Goal: Information Seeking & Learning: Check status

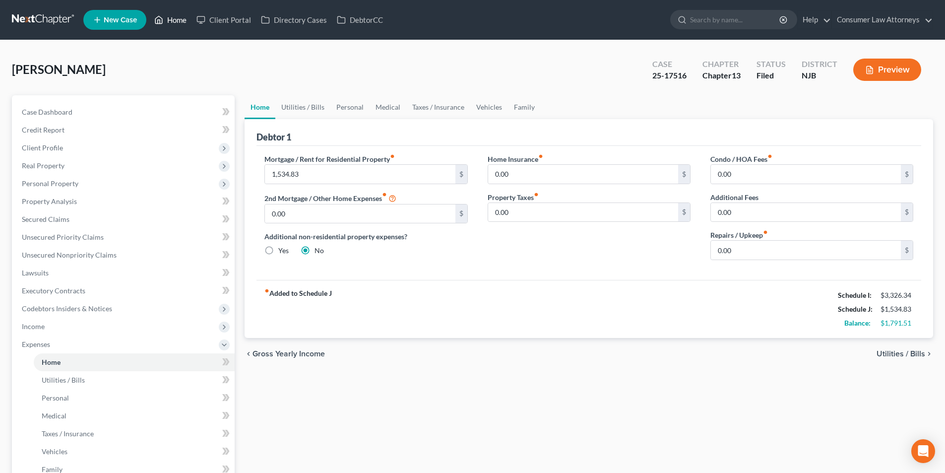
click at [180, 24] on link "Home" at bounding box center [170, 20] width 42 height 18
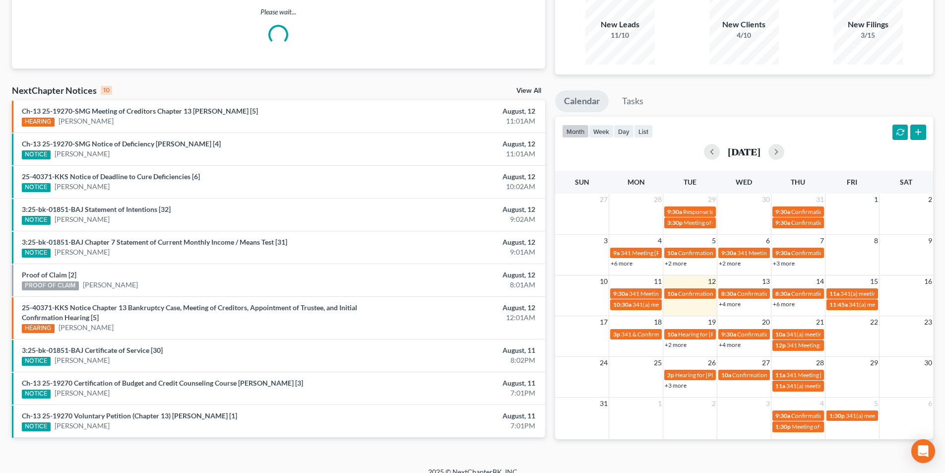
scroll to position [100, 0]
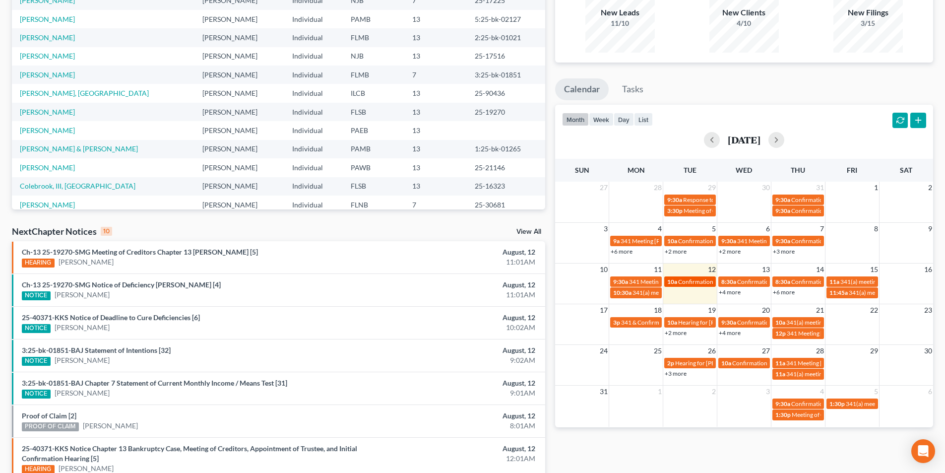
click at [690, 279] on span "Confirmation Hearing Tin, [GEOGRAPHIC_DATA]" at bounding box center [742, 281] width 129 height 7
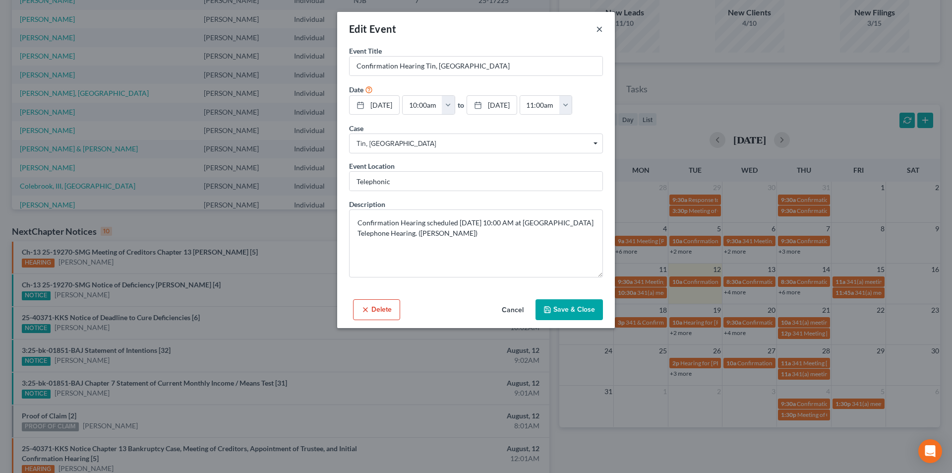
click at [600, 26] on button "×" at bounding box center [599, 29] width 7 height 12
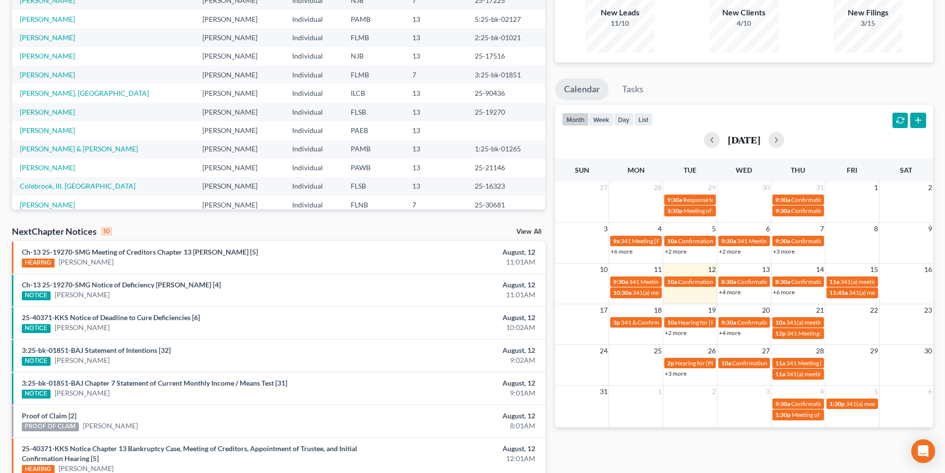
click at [738, 294] on link "+4 more" at bounding box center [729, 291] width 22 height 7
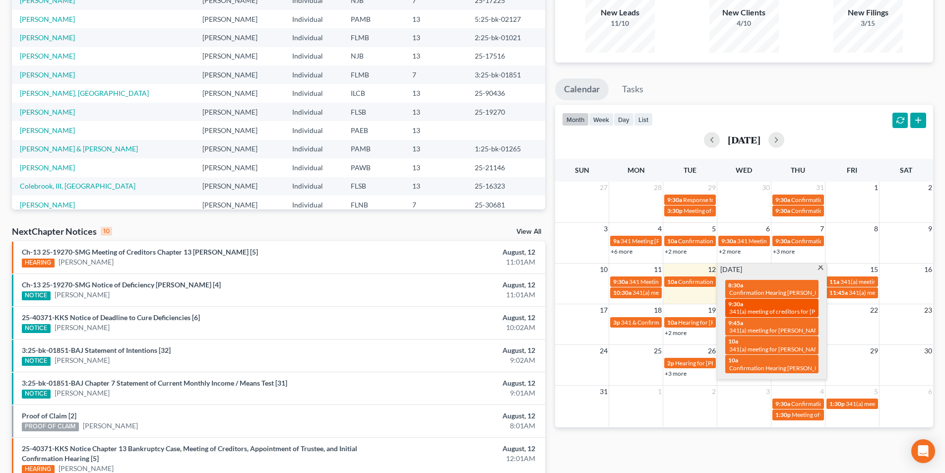
click at [786, 306] on div "9:30a 341(a) meeting of creditors for [PERSON_NAME]" at bounding box center [771, 307] width 87 height 15
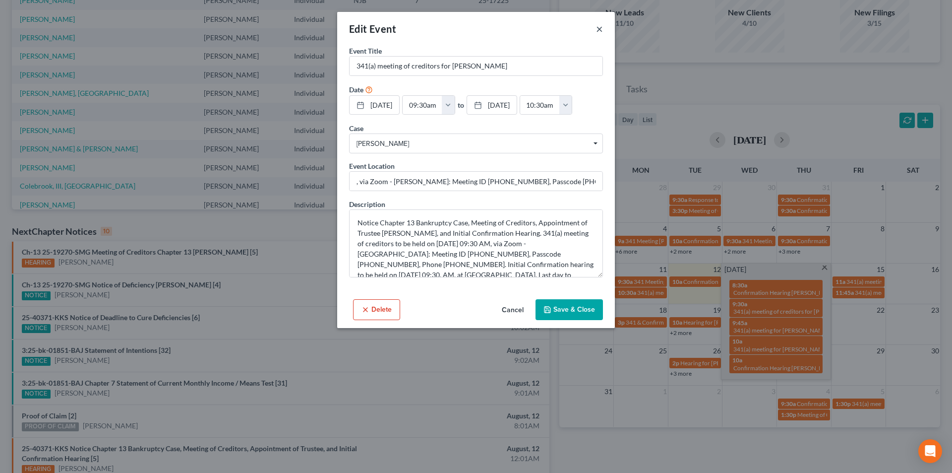
click at [597, 26] on button "×" at bounding box center [599, 29] width 7 height 12
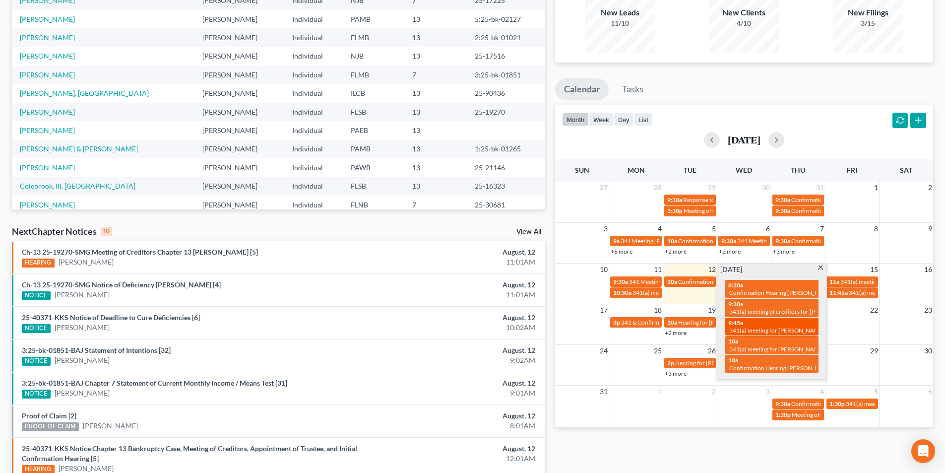
click at [752, 327] on span "341(a) meeting for [PERSON_NAME]" at bounding box center [777, 329] width 96 height 7
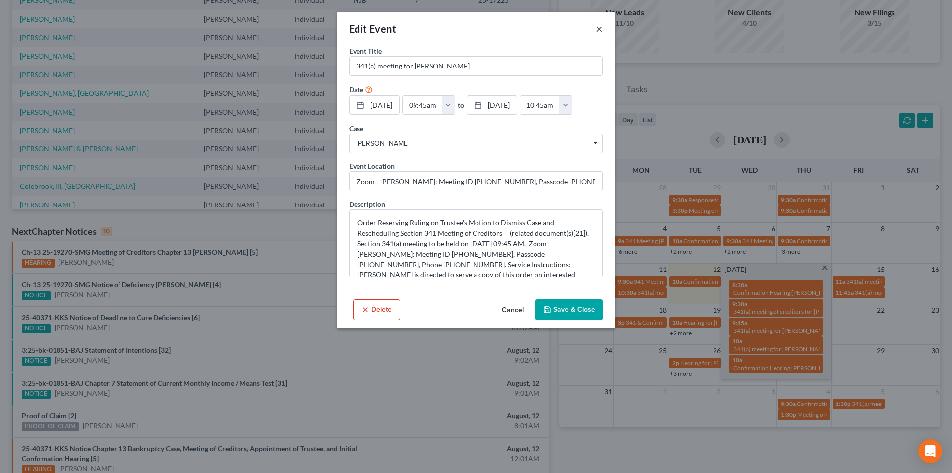
click at [599, 32] on button "×" at bounding box center [599, 29] width 7 height 12
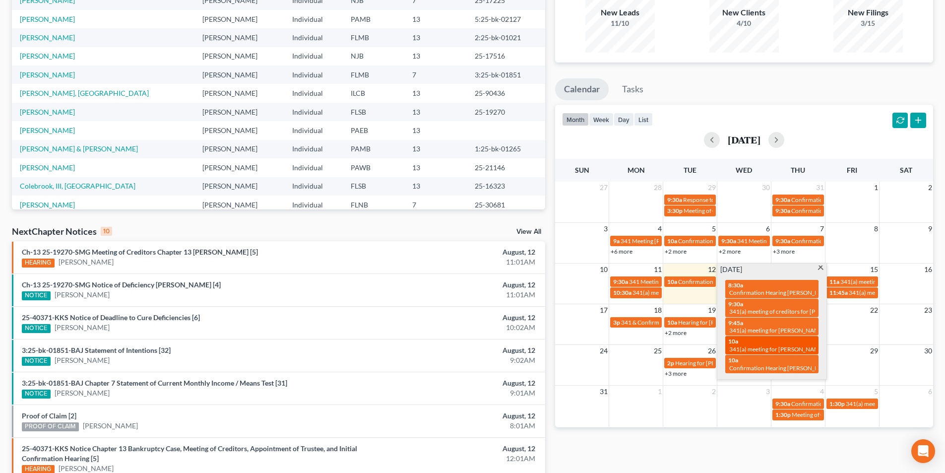
click at [764, 348] on span "341(a) meeting for [PERSON_NAME]" at bounding box center [777, 348] width 96 height 7
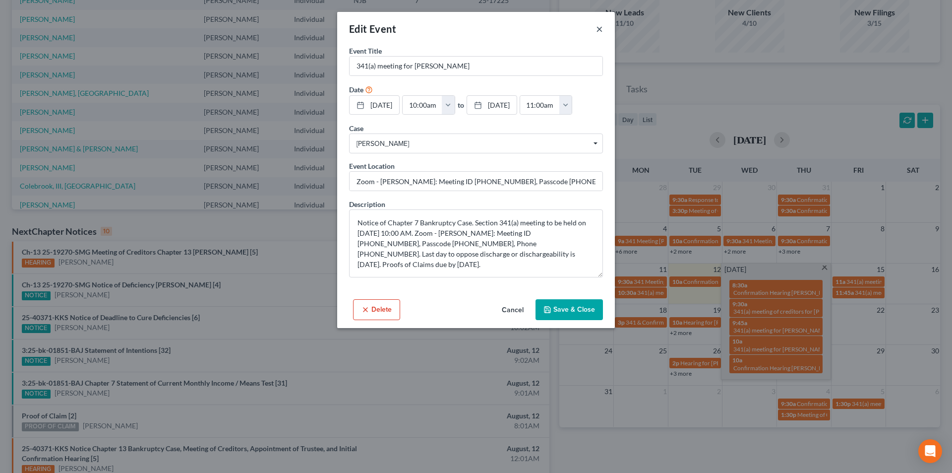
click at [598, 28] on button "×" at bounding box center [599, 29] width 7 height 12
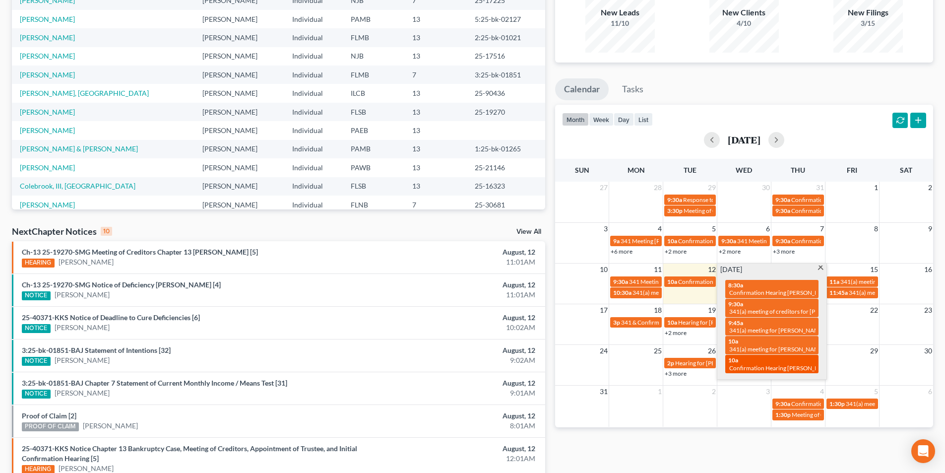
click at [762, 364] on span "Confirmation Hearing [PERSON_NAME]" at bounding box center [781, 367] width 105 height 7
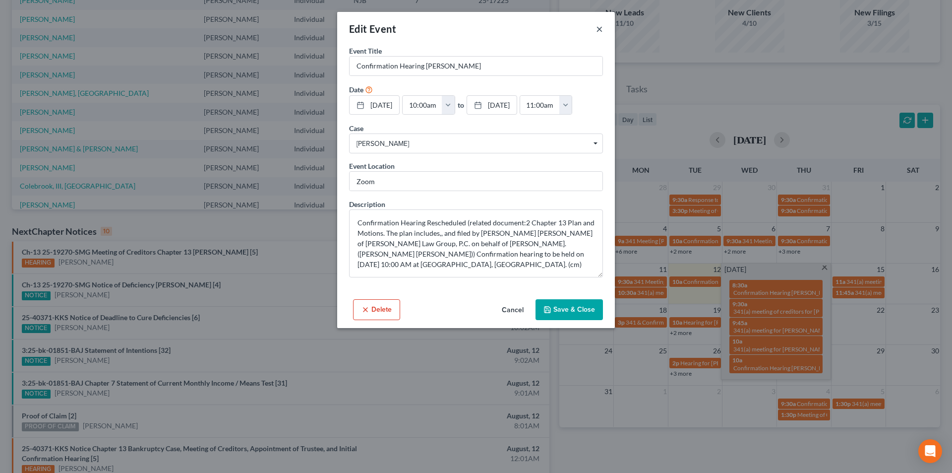
click at [598, 30] on button "×" at bounding box center [599, 29] width 7 height 12
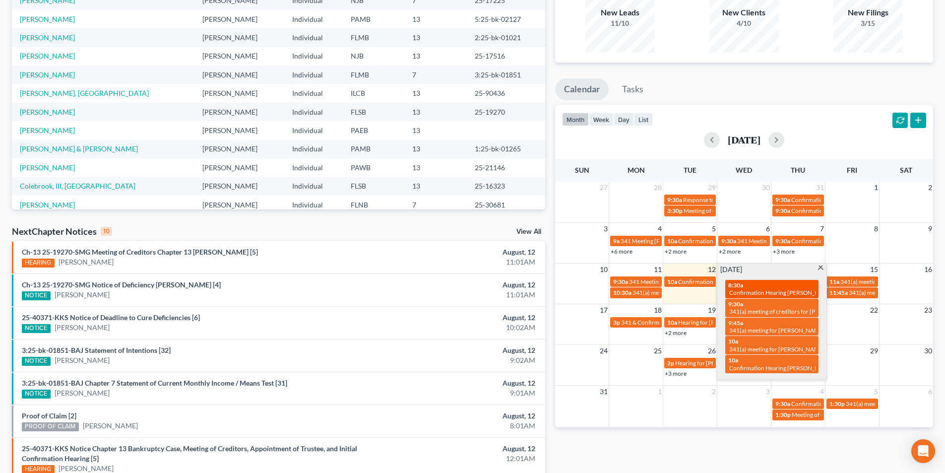
click at [783, 291] on span "Confirmation Hearing [PERSON_NAME]" at bounding box center [781, 292] width 105 height 7
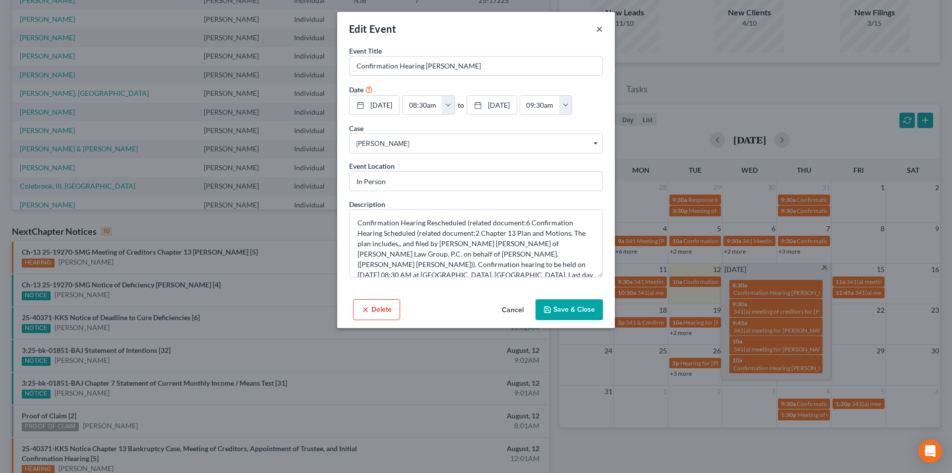
click at [599, 31] on button "×" at bounding box center [599, 29] width 7 height 12
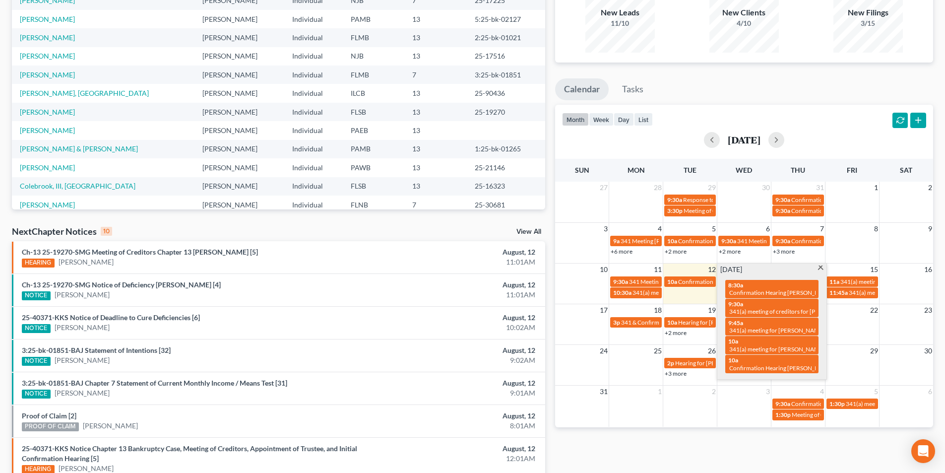
click at [819, 269] on span at bounding box center [820, 268] width 7 height 6
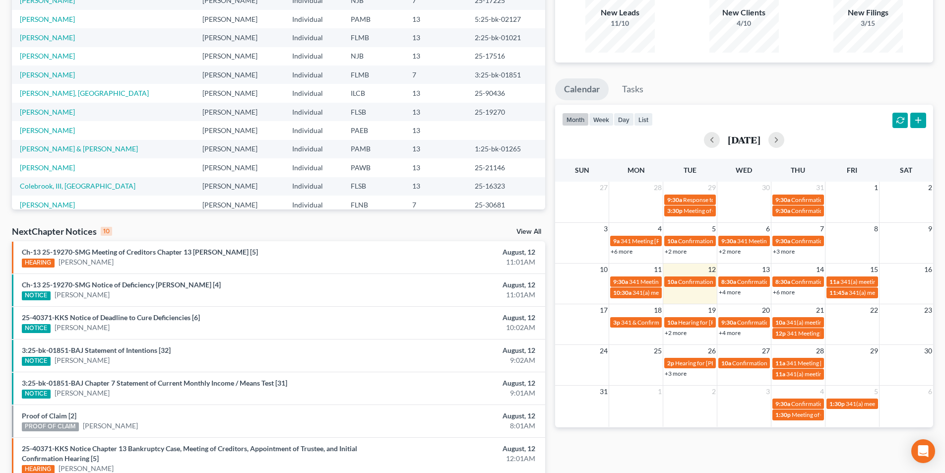
click at [787, 294] on link "+6 more" at bounding box center [783, 291] width 22 height 7
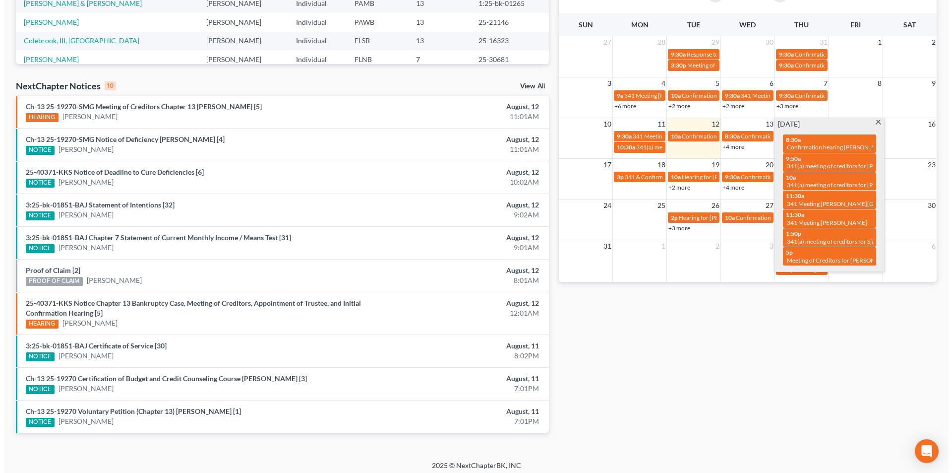
scroll to position [249, 0]
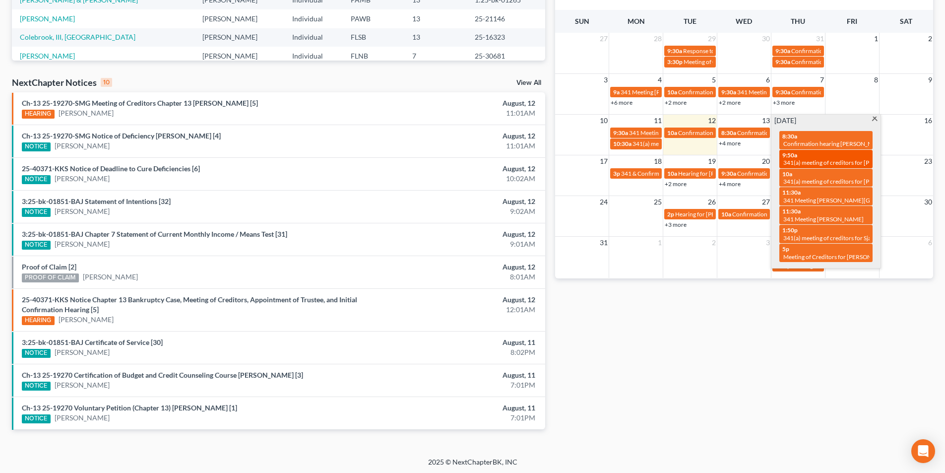
click at [804, 157] on div "9:50a 341(a) meeting of creditors for [PERSON_NAME] & [PERSON_NAME]" at bounding box center [825, 158] width 87 height 15
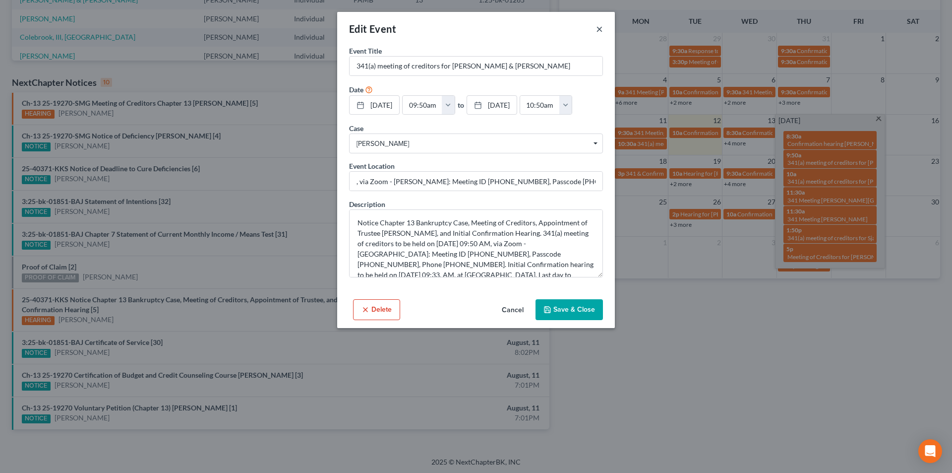
click at [601, 30] on button "×" at bounding box center [599, 29] width 7 height 12
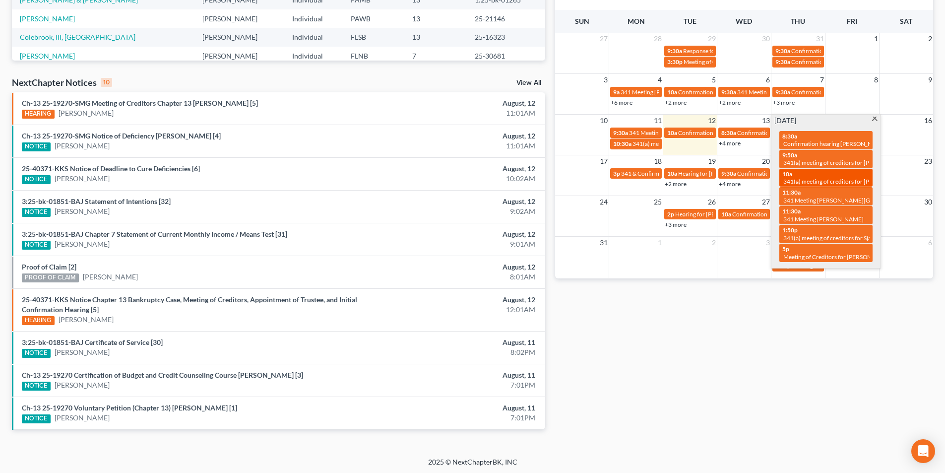
click at [813, 178] on span "341(a) meeting of creditors for [PERSON_NAME]" at bounding box center [846, 181] width 127 height 7
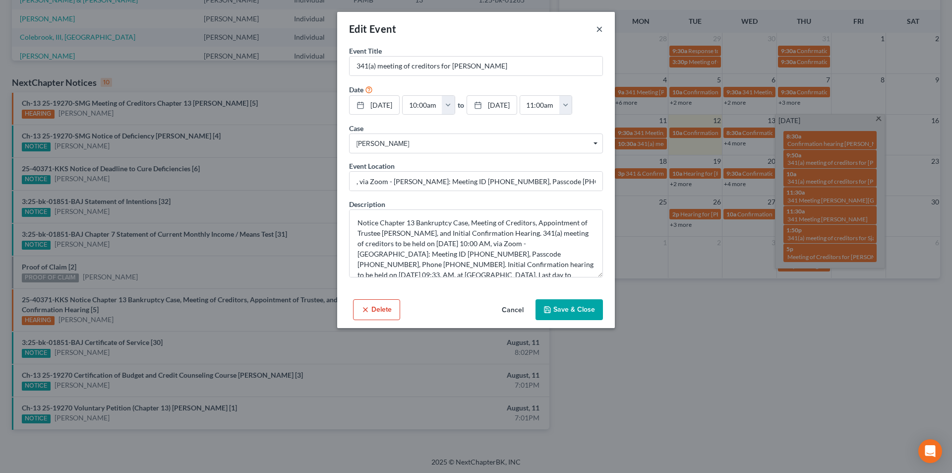
click at [597, 28] on button "×" at bounding box center [599, 29] width 7 height 12
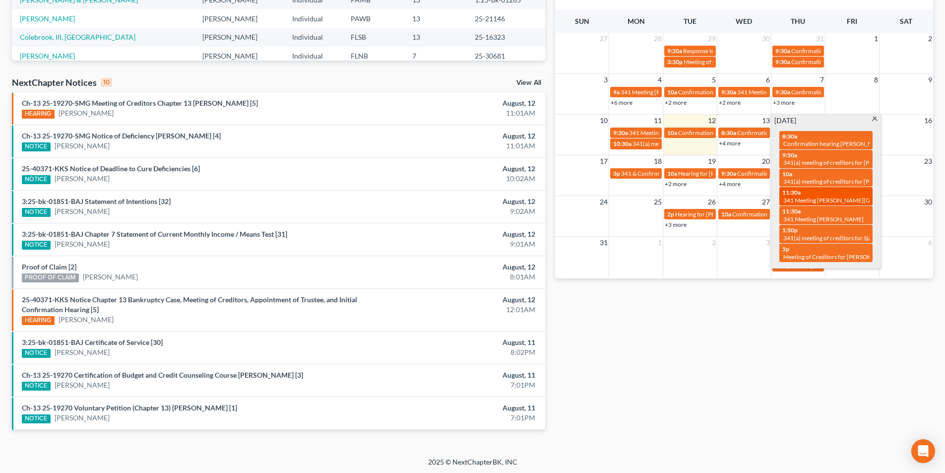
click at [826, 197] on span "341 Meeting [PERSON_NAME][GEOGRAPHIC_DATA]" at bounding box center [853, 199] width 140 height 7
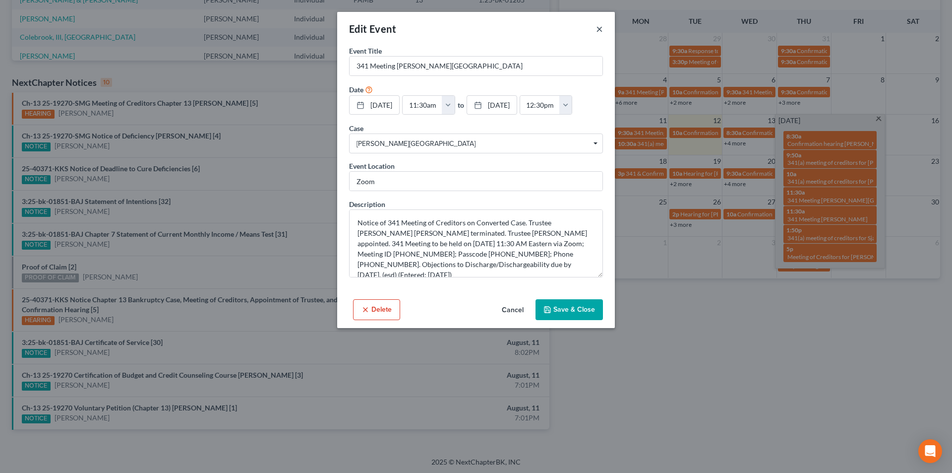
click at [601, 30] on button "×" at bounding box center [599, 29] width 7 height 12
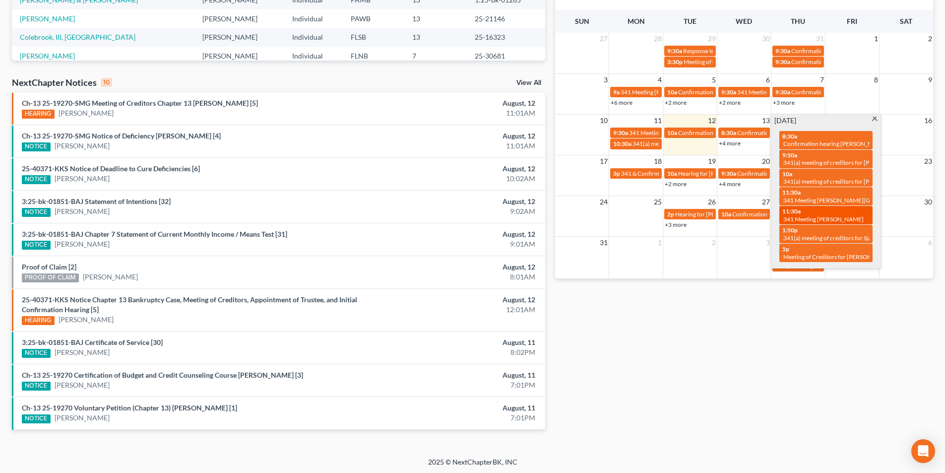
click at [833, 220] on span "341 Meeting [PERSON_NAME]" at bounding box center [823, 218] width 80 height 7
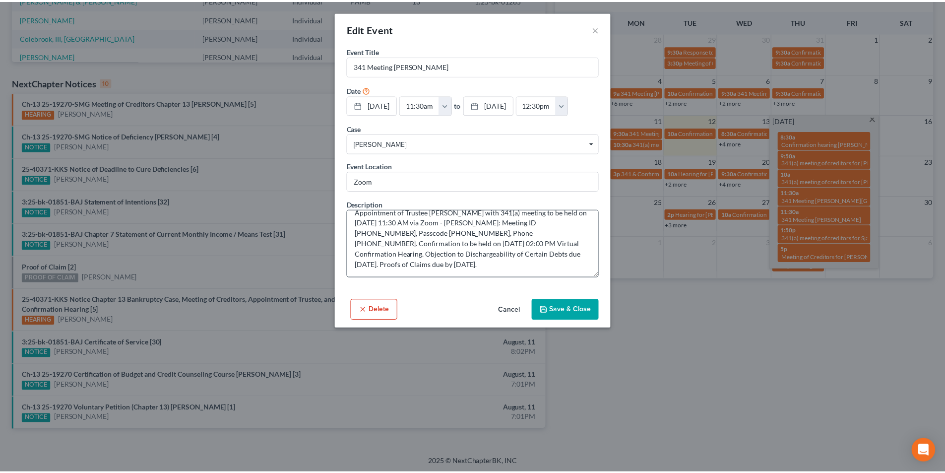
scroll to position [0, 0]
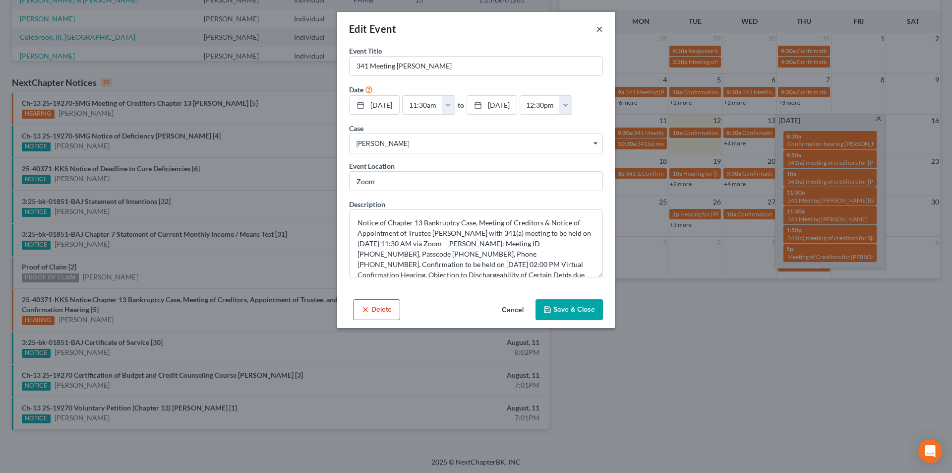
click at [599, 31] on button "×" at bounding box center [599, 29] width 7 height 12
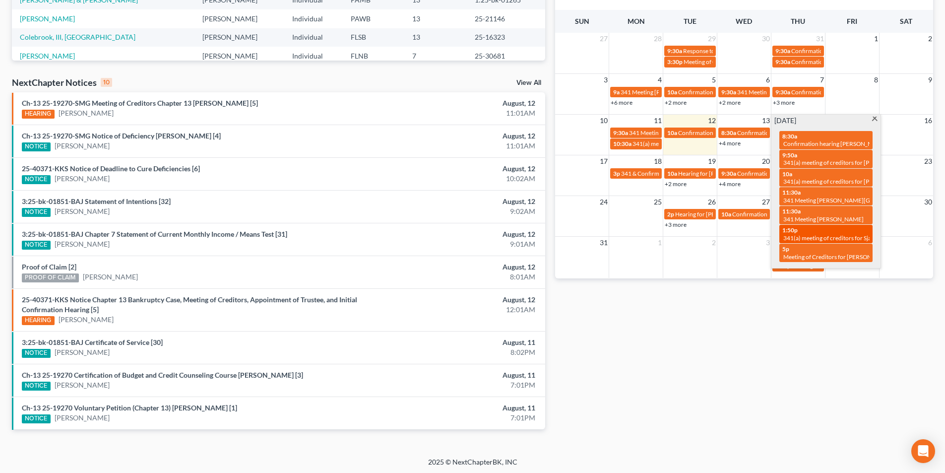
click at [842, 235] on span "341(a) meeting of creditors for Sjadorhia Hand" at bounding box center [843, 237] width 120 height 7
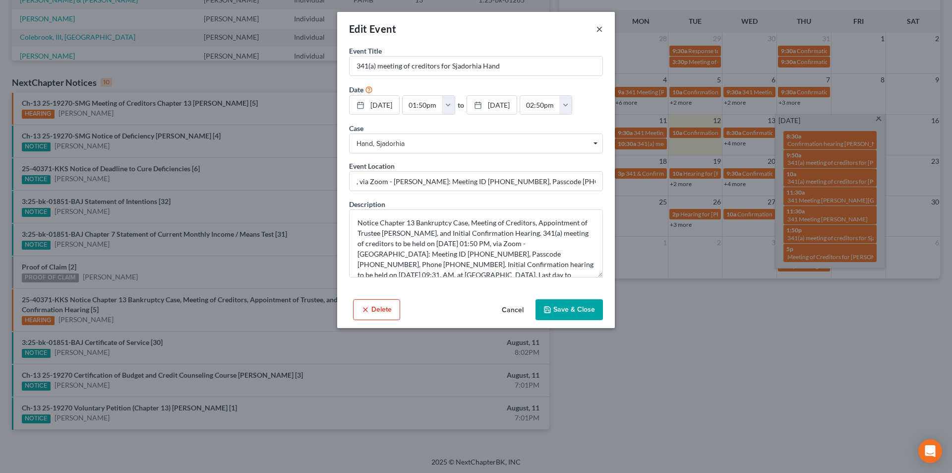
click at [597, 29] on button "×" at bounding box center [599, 29] width 7 height 12
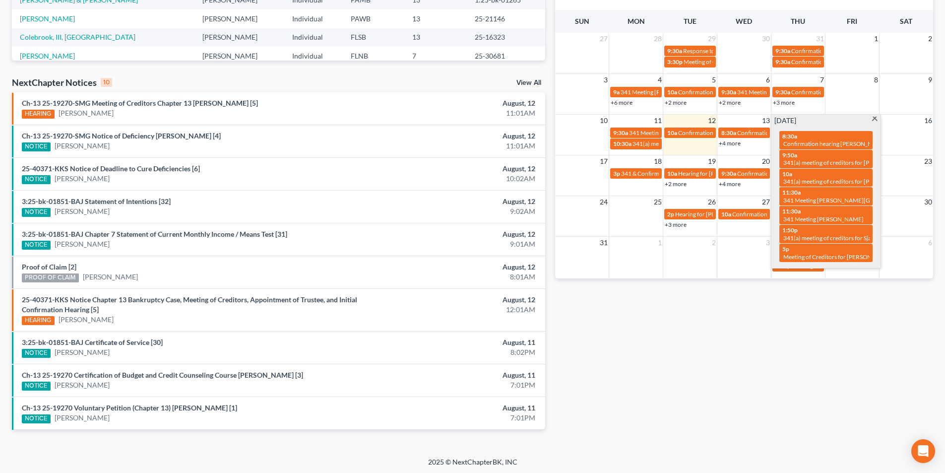
click at [875, 117] on span at bounding box center [874, 120] width 7 height 6
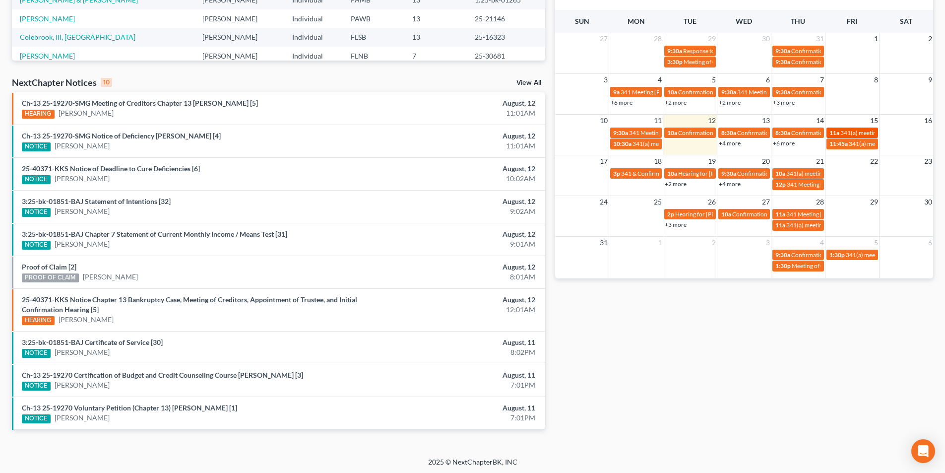
click at [842, 130] on span "341(a) meeting for Moshamba [PERSON_NAME]" at bounding box center [903, 132] width 126 height 7
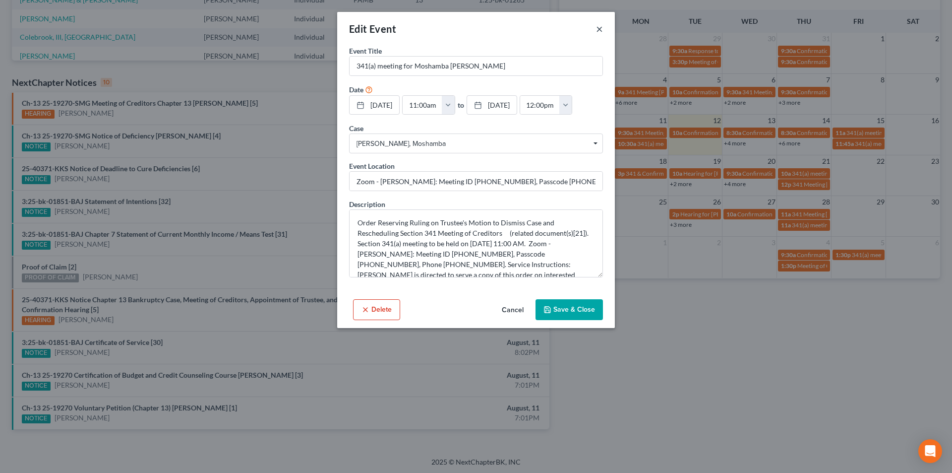
click at [600, 28] on button "×" at bounding box center [599, 29] width 7 height 12
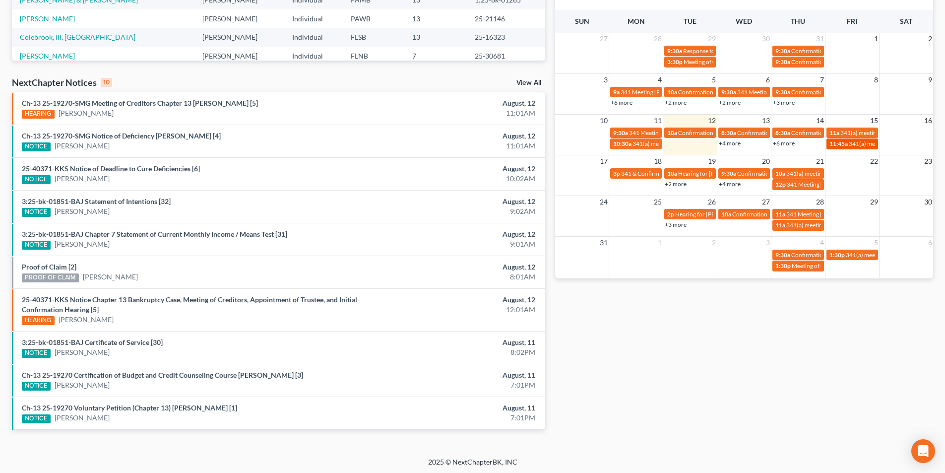
click at [849, 145] on span "341(a) meeting for [PERSON_NAME]" at bounding box center [896, 143] width 96 height 7
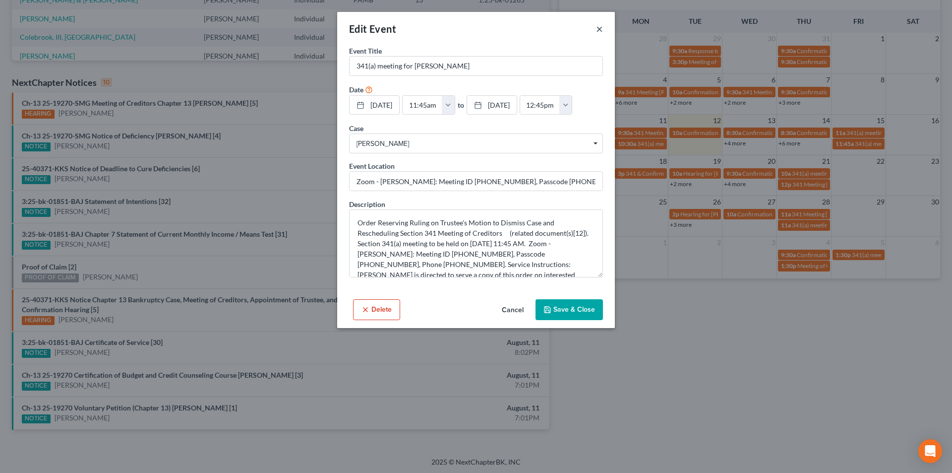
click at [598, 28] on button "×" at bounding box center [599, 29] width 7 height 12
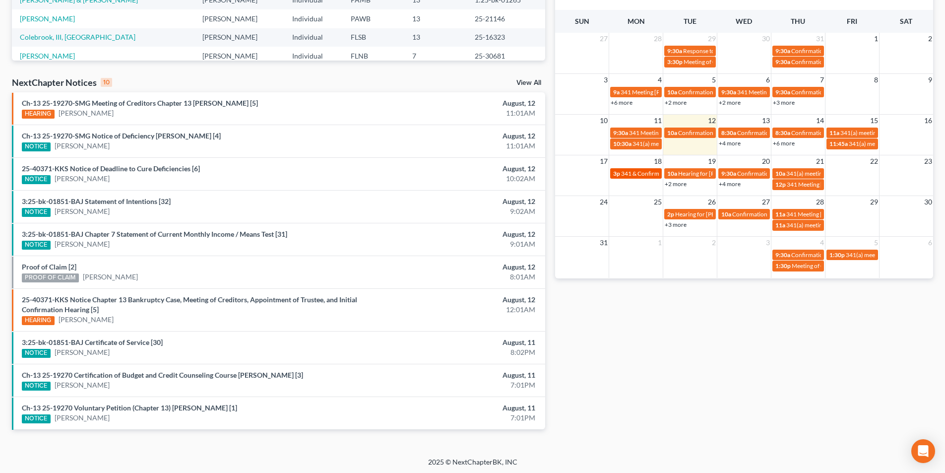
click at [636, 171] on span "341 & Confirmation Hearing [PERSON_NAME]" at bounding box center [681, 173] width 121 height 7
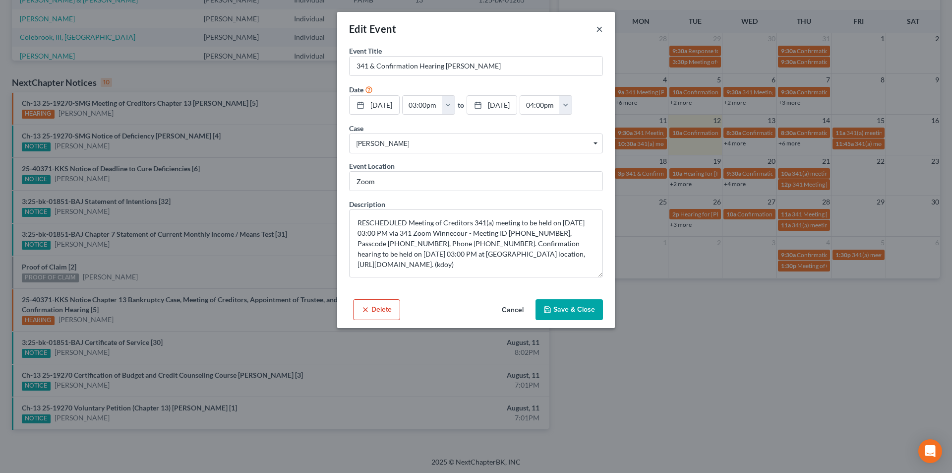
click at [598, 30] on button "×" at bounding box center [599, 29] width 7 height 12
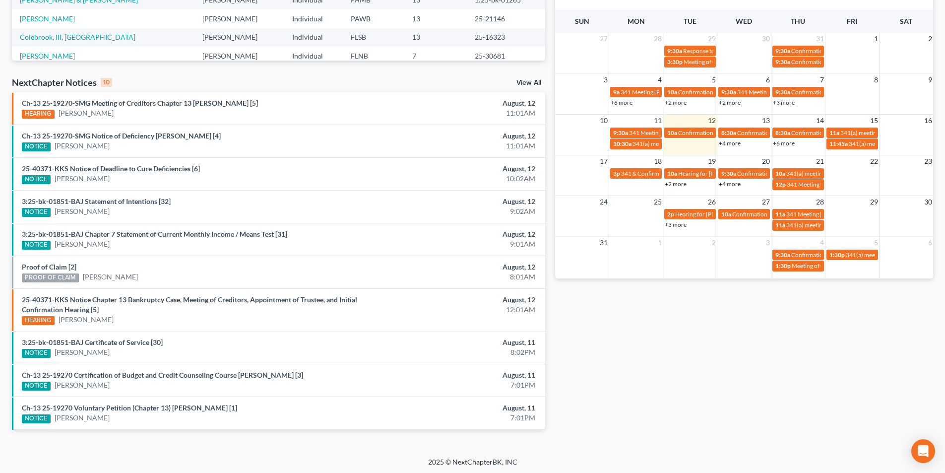
click at [681, 183] on link "+2 more" at bounding box center [675, 183] width 22 height 7
click at [736, 303] on div "Monthly Progress Bankruptcy Bankruptcy [DATE] [DATE] [DATE] [DATE] [DATE] [DATE…" at bounding box center [744, 124] width 388 height 642
